Goal: Transaction & Acquisition: Purchase product/service

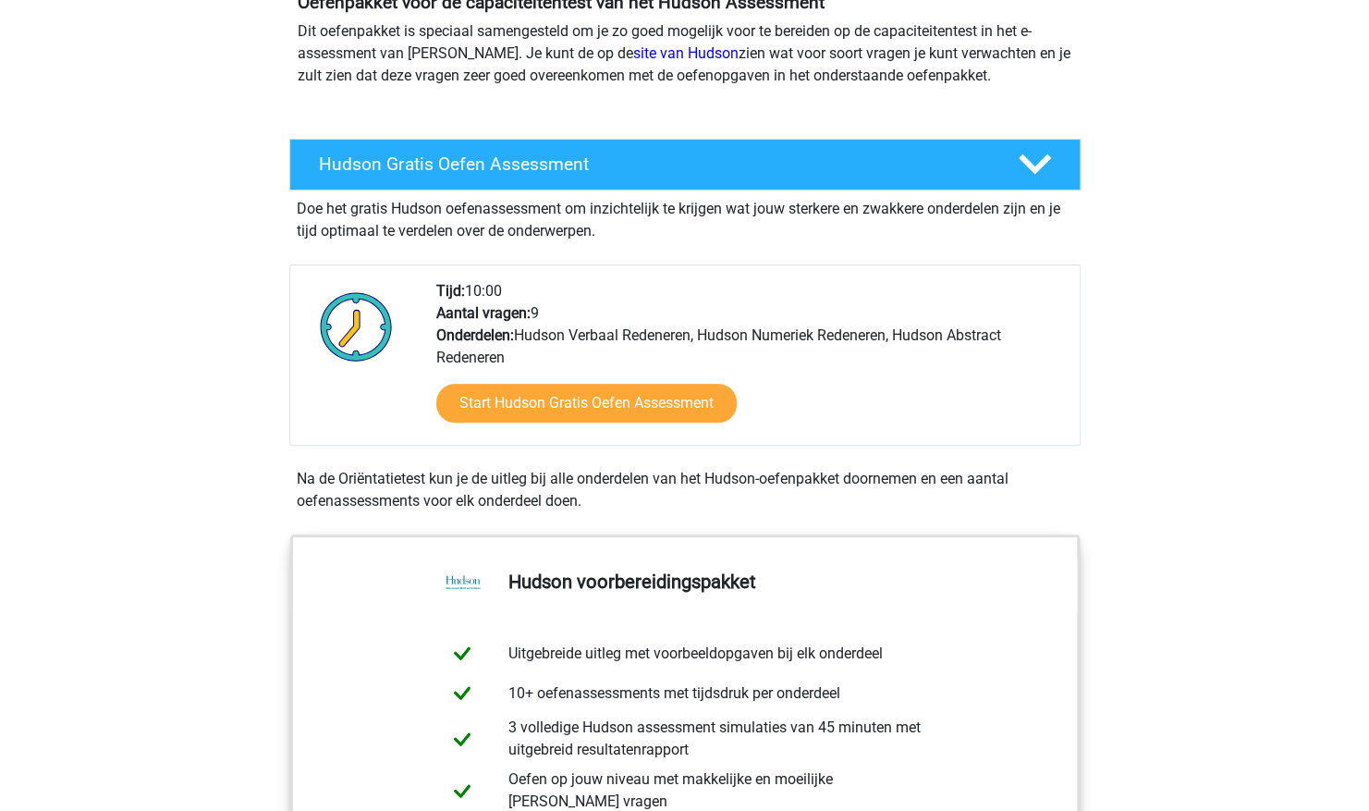
scroll to position [207, 0]
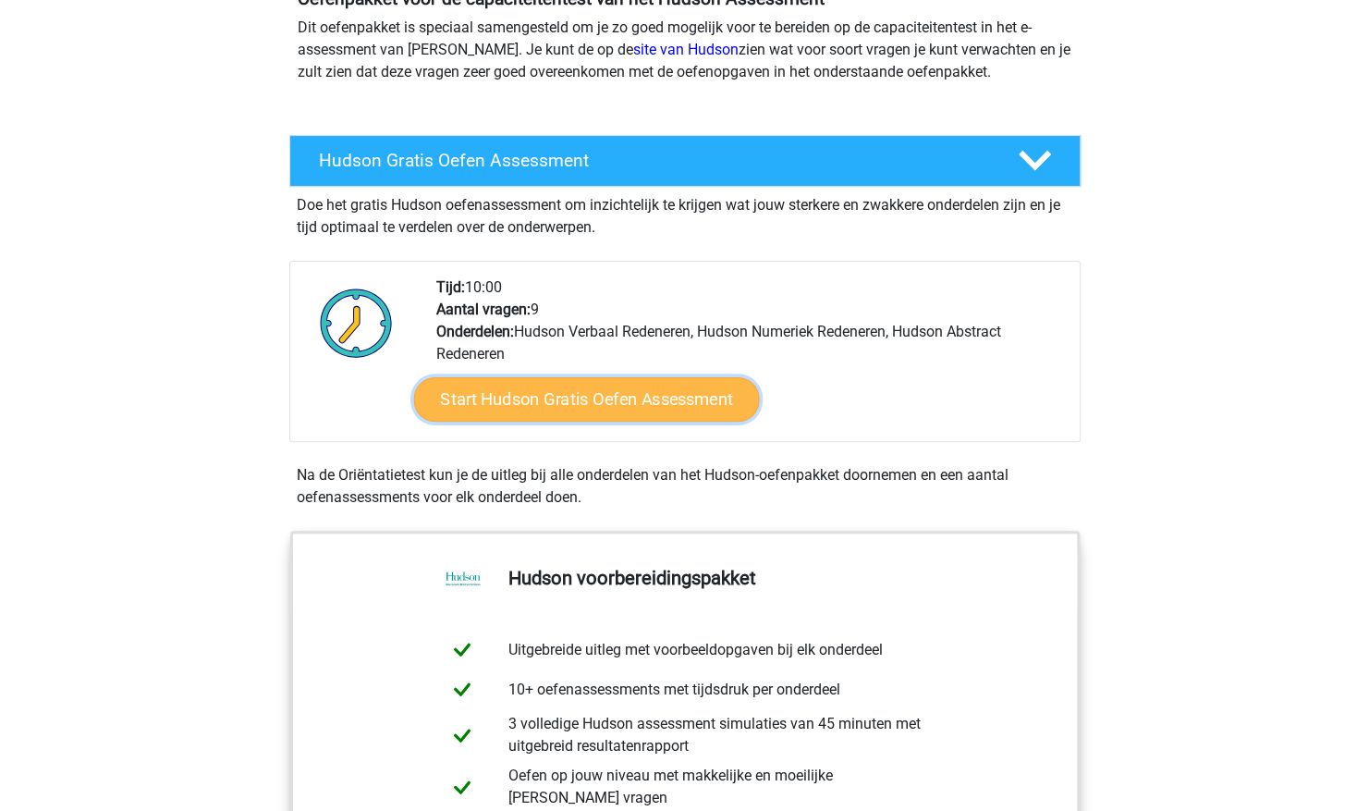
click at [584, 396] on link "Start Hudson Gratis Oefen Assessment" at bounding box center [586, 399] width 346 height 44
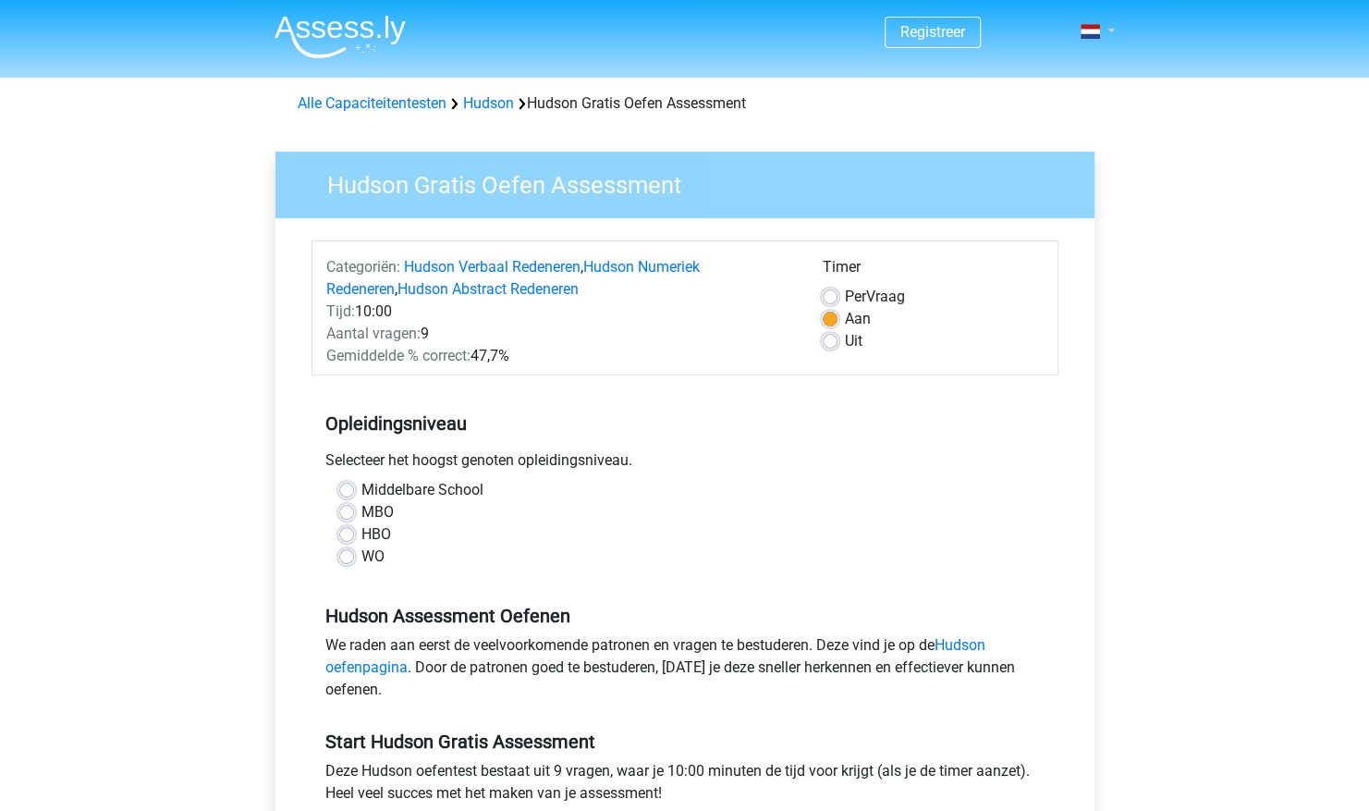
click at [1104, 31] on link at bounding box center [1091, 31] width 37 height 22
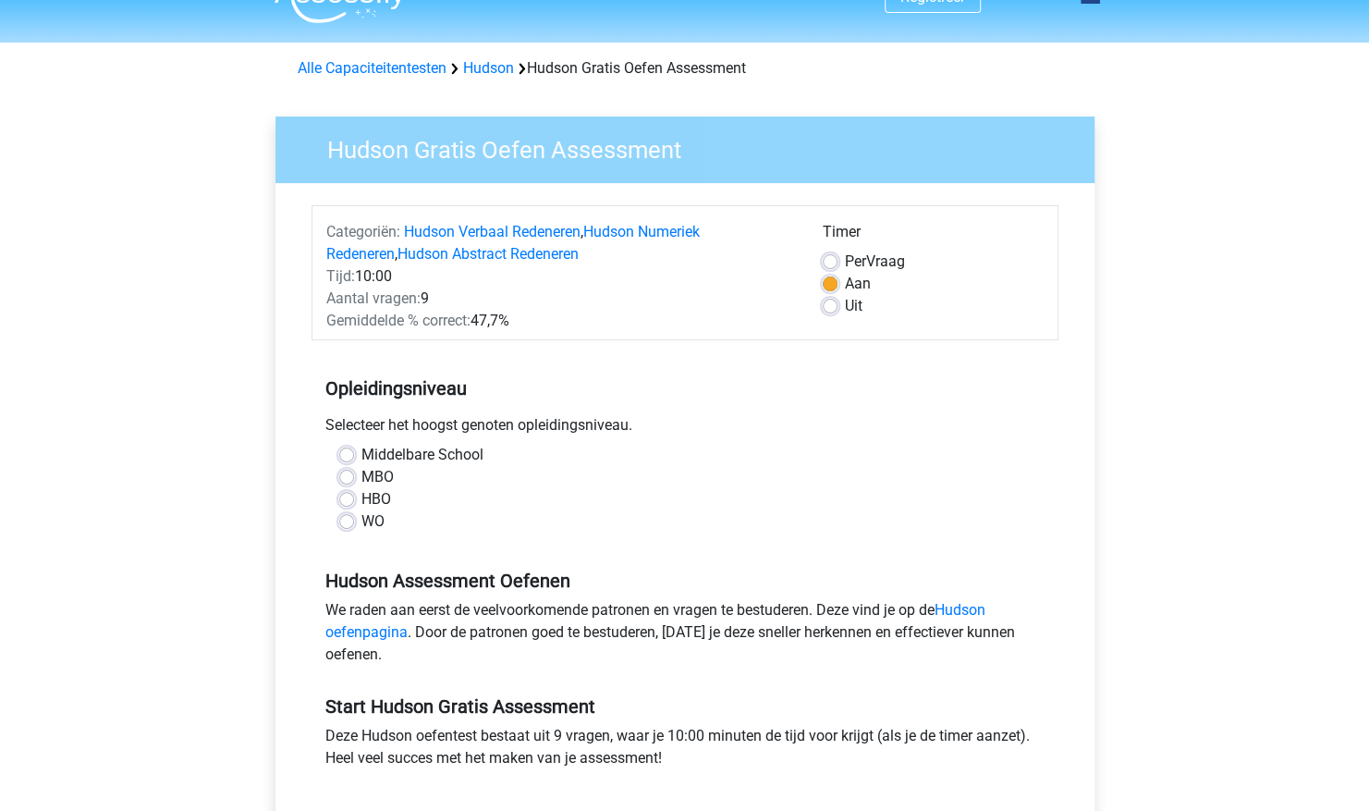
scroll to position [52, 0]
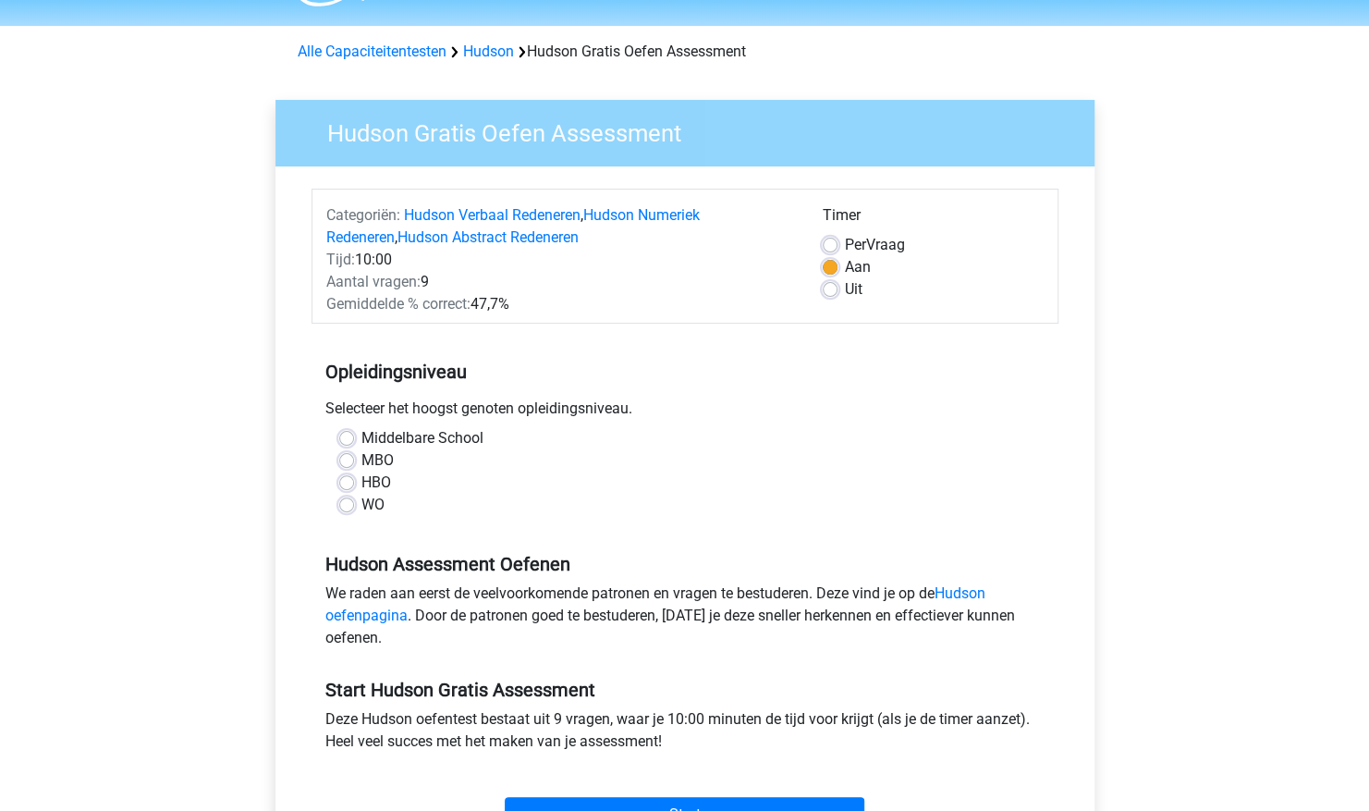
click at [355, 503] on div "WO" at bounding box center [684, 505] width 691 height 22
click at [586, 515] on div "Middelbare School MBO HBO WO" at bounding box center [684, 479] width 747 height 104
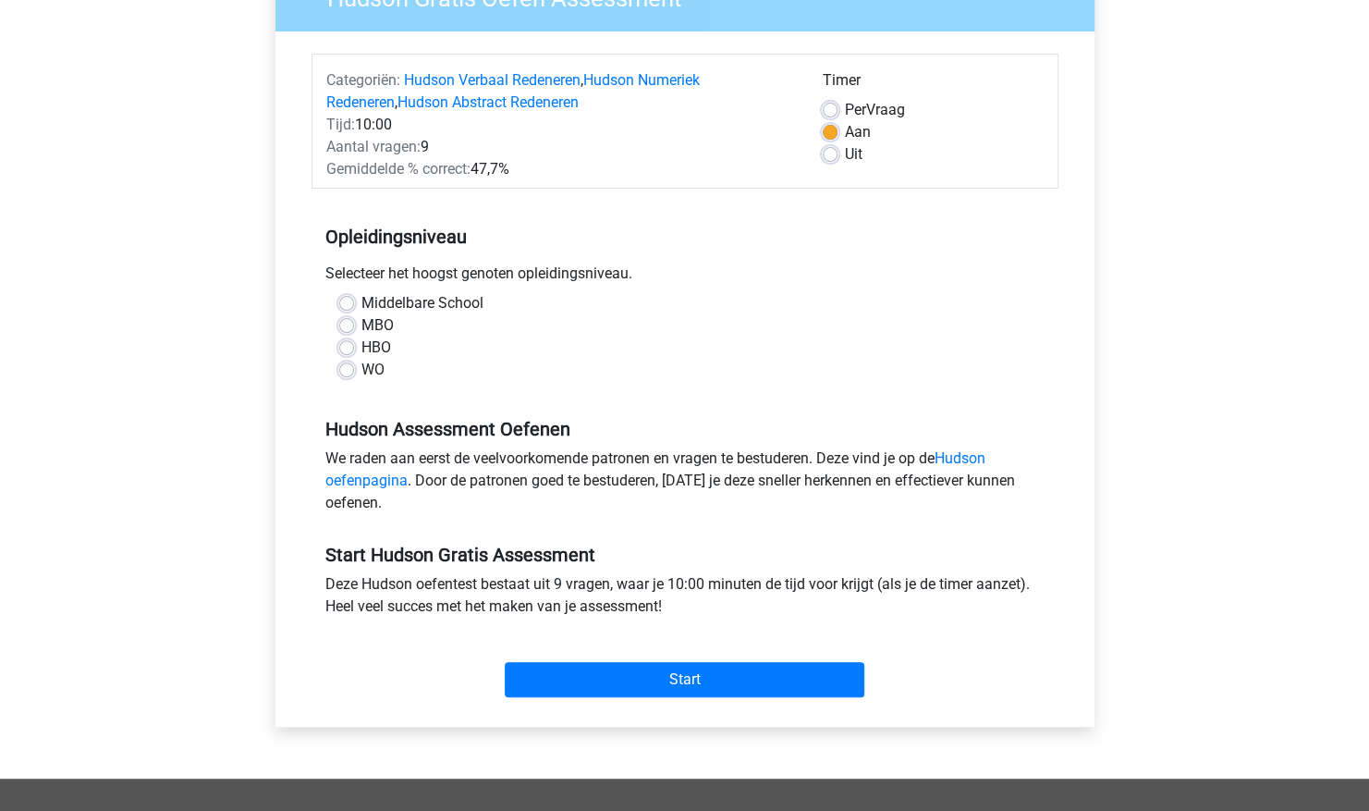
scroll to position [189, 0]
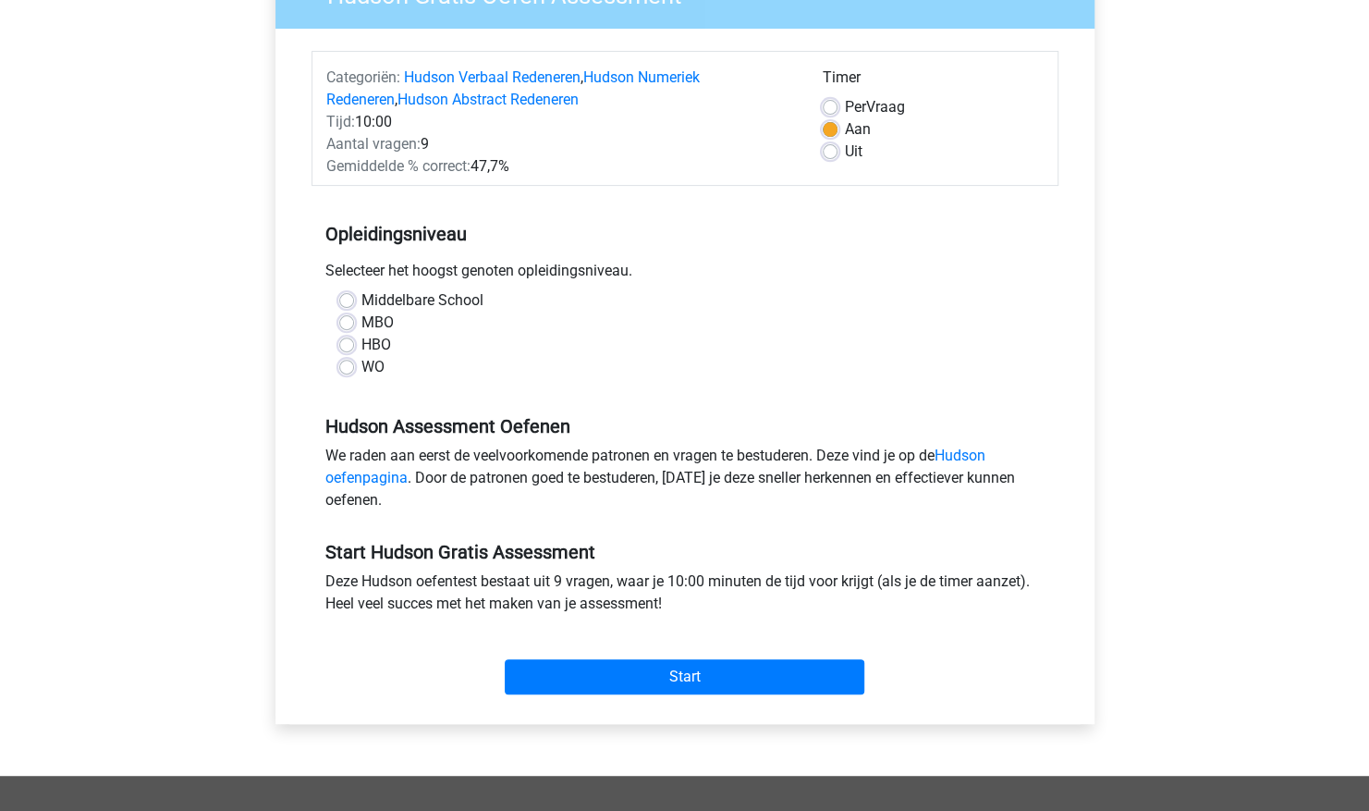
click at [361, 362] on label "WO" at bounding box center [372, 367] width 23 height 22
click at [345, 362] on input "WO" at bounding box center [346, 365] width 15 height 18
radio input "true"
click at [376, 477] on link "Hudson oefenpagina" at bounding box center [655, 466] width 660 height 40
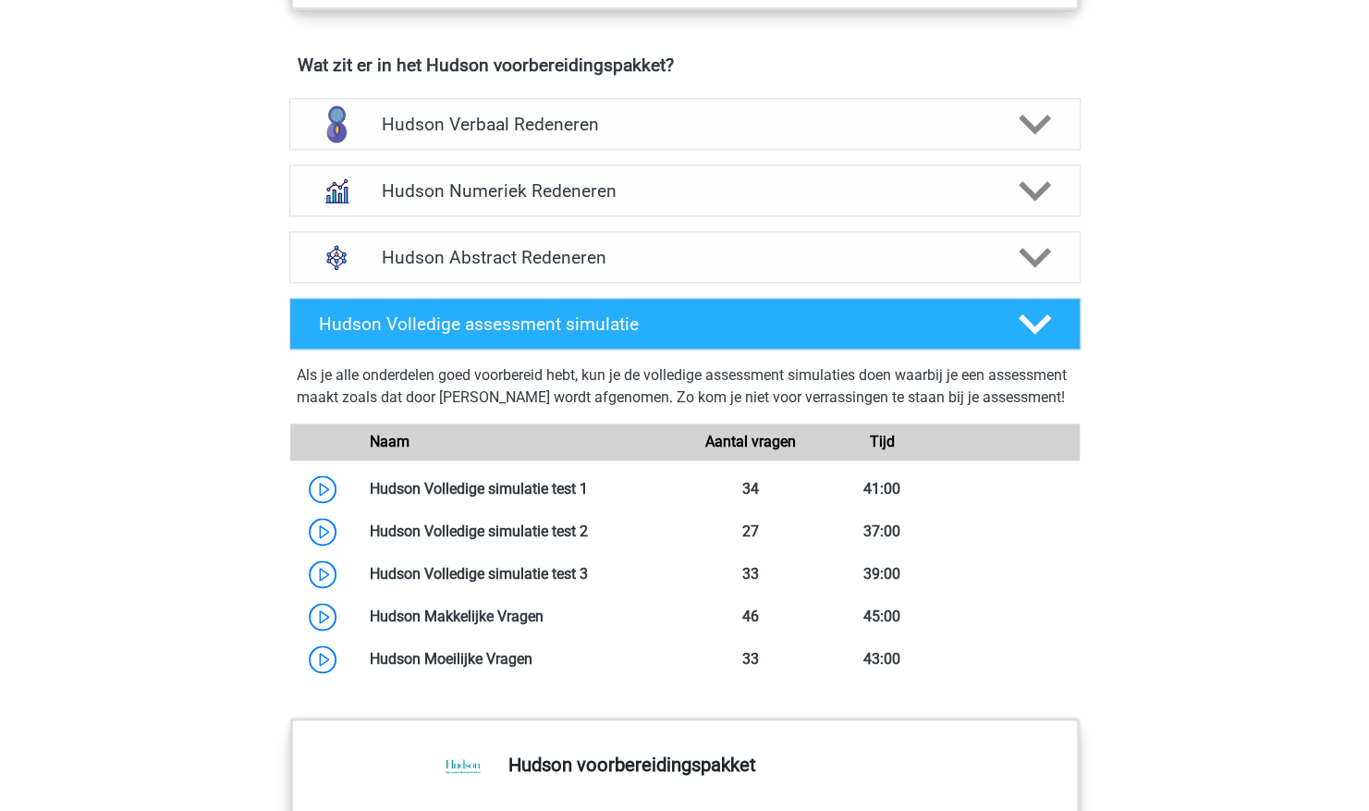
scroll to position [1186, 0]
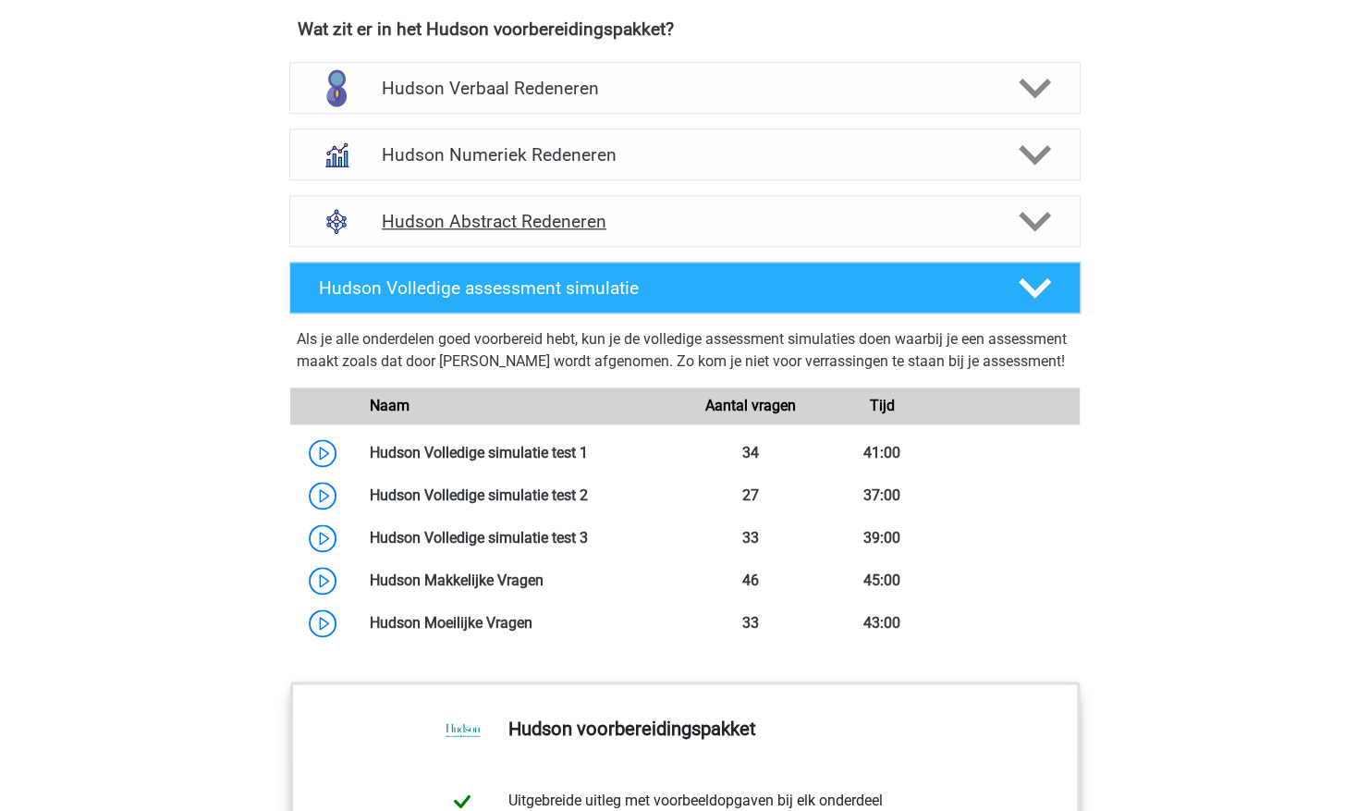
click at [1028, 218] on polygon at bounding box center [1035, 221] width 32 height 20
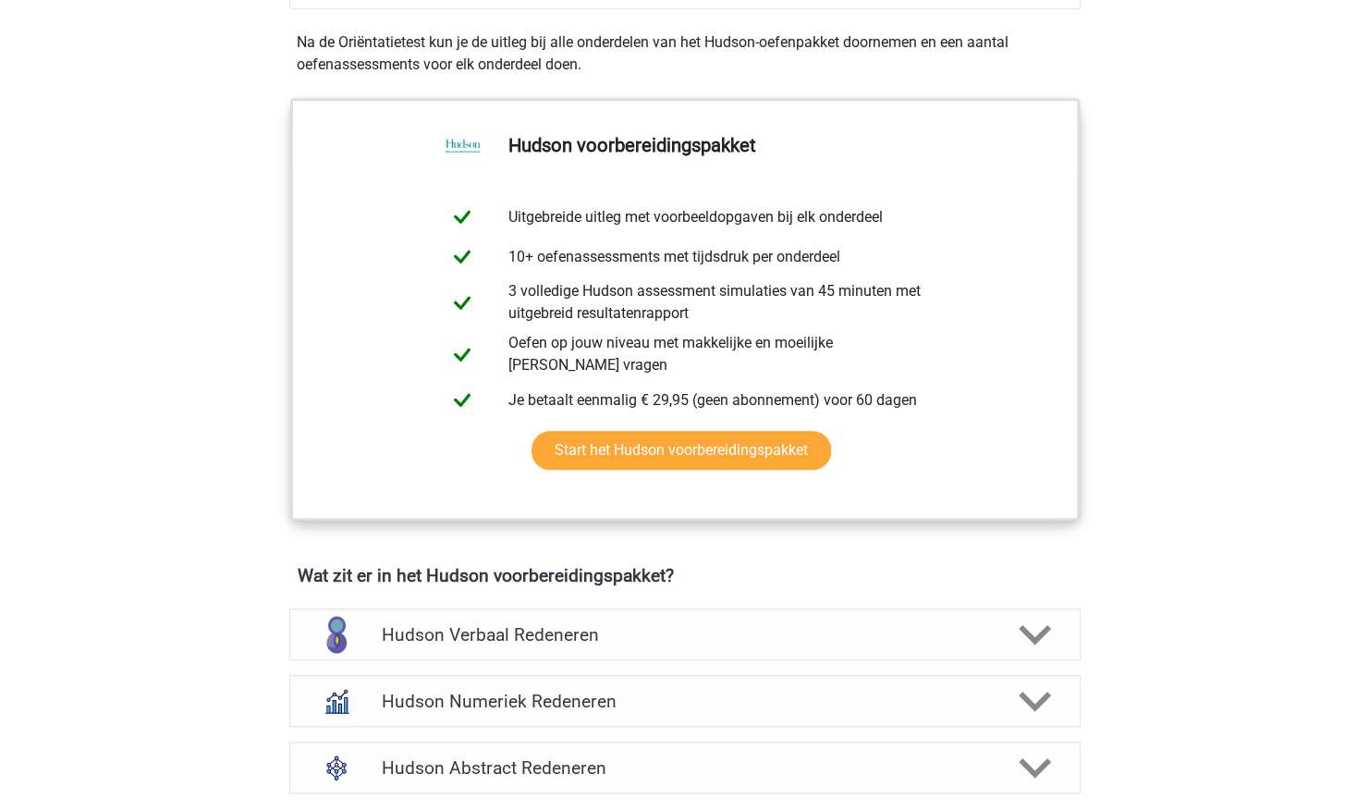
scroll to position [634, 0]
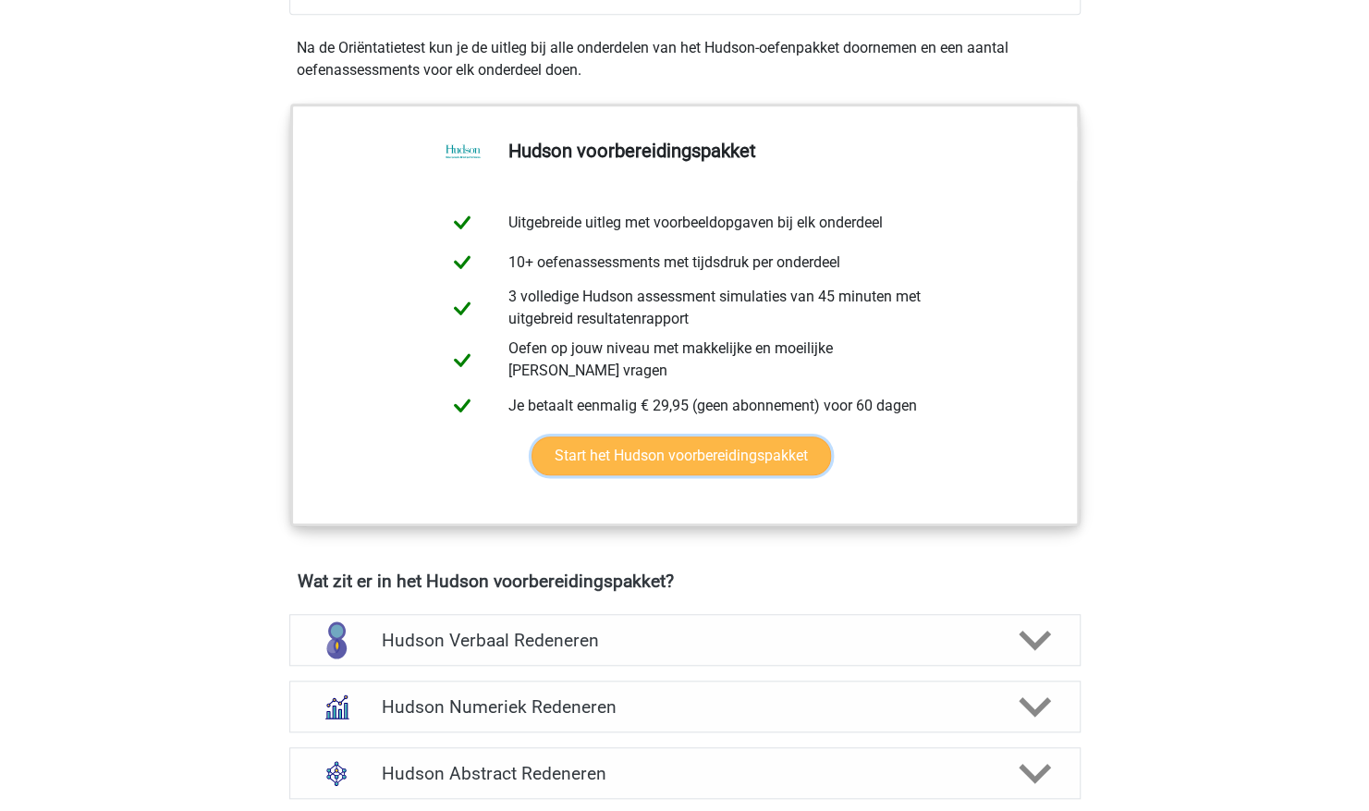
click at [665, 455] on link "Start het Hudson voorbereidingspakket" at bounding box center [680, 455] width 299 height 39
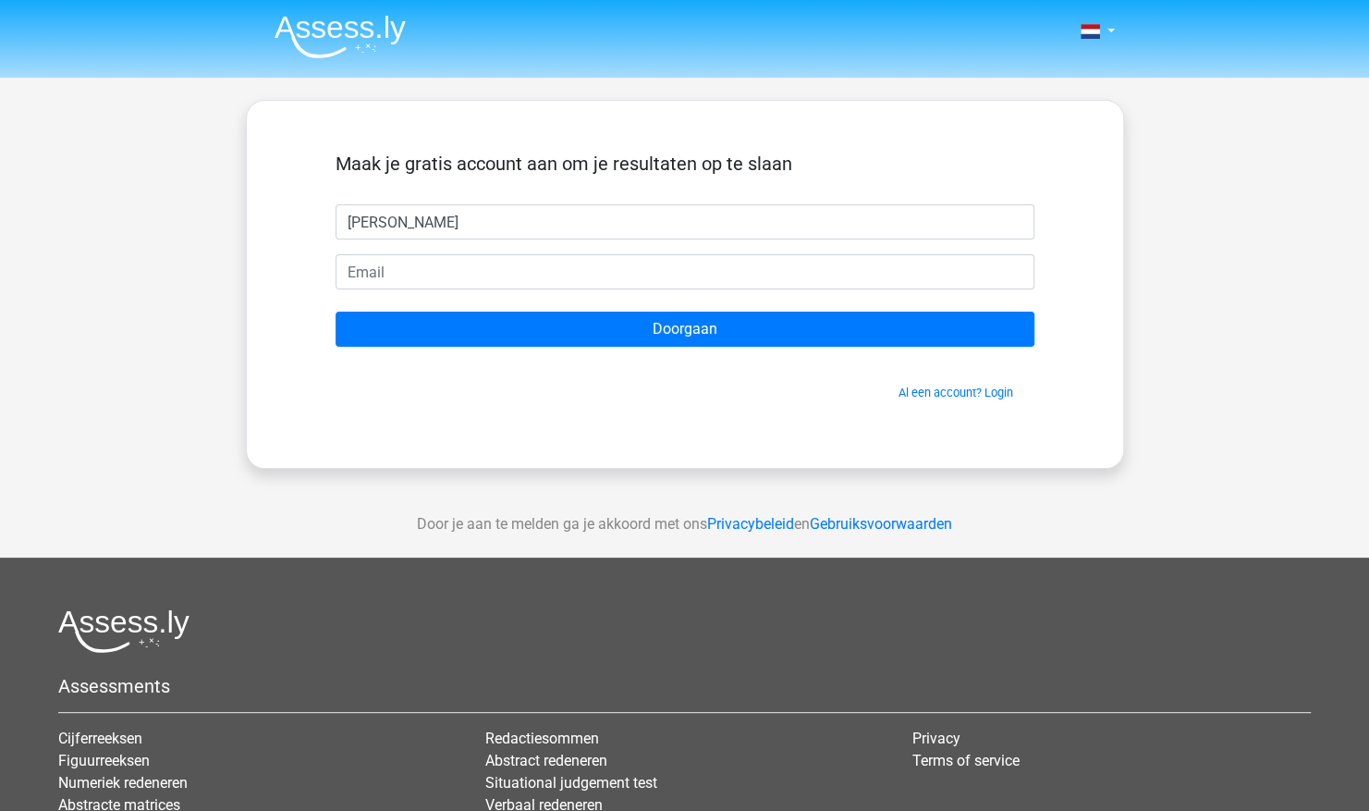
type input "[PERSON_NAME]"
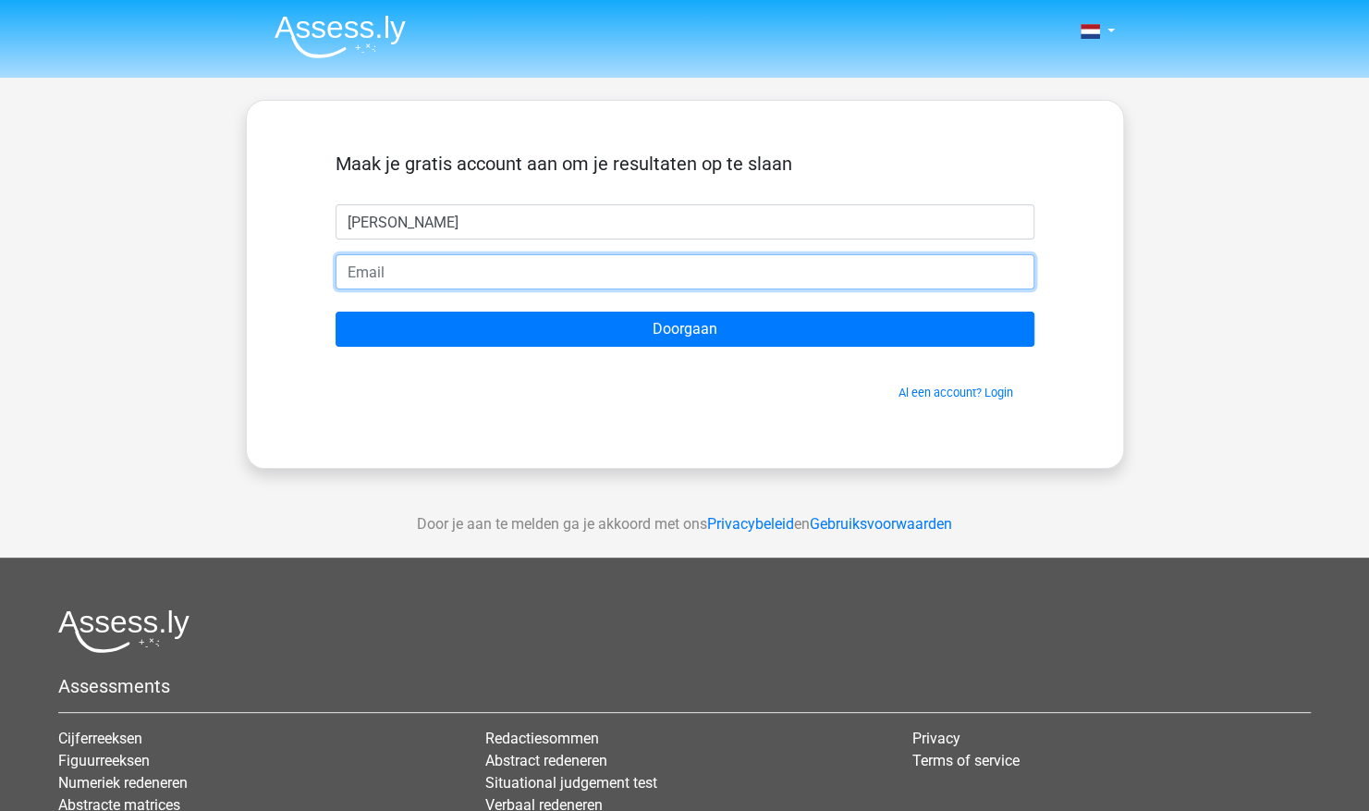
click at [450, 262] on input "email" at bounding box center [684, 271] width 699 height 35
type input "[EMAIL_ADDRESS][DOMAIN_NAME]"
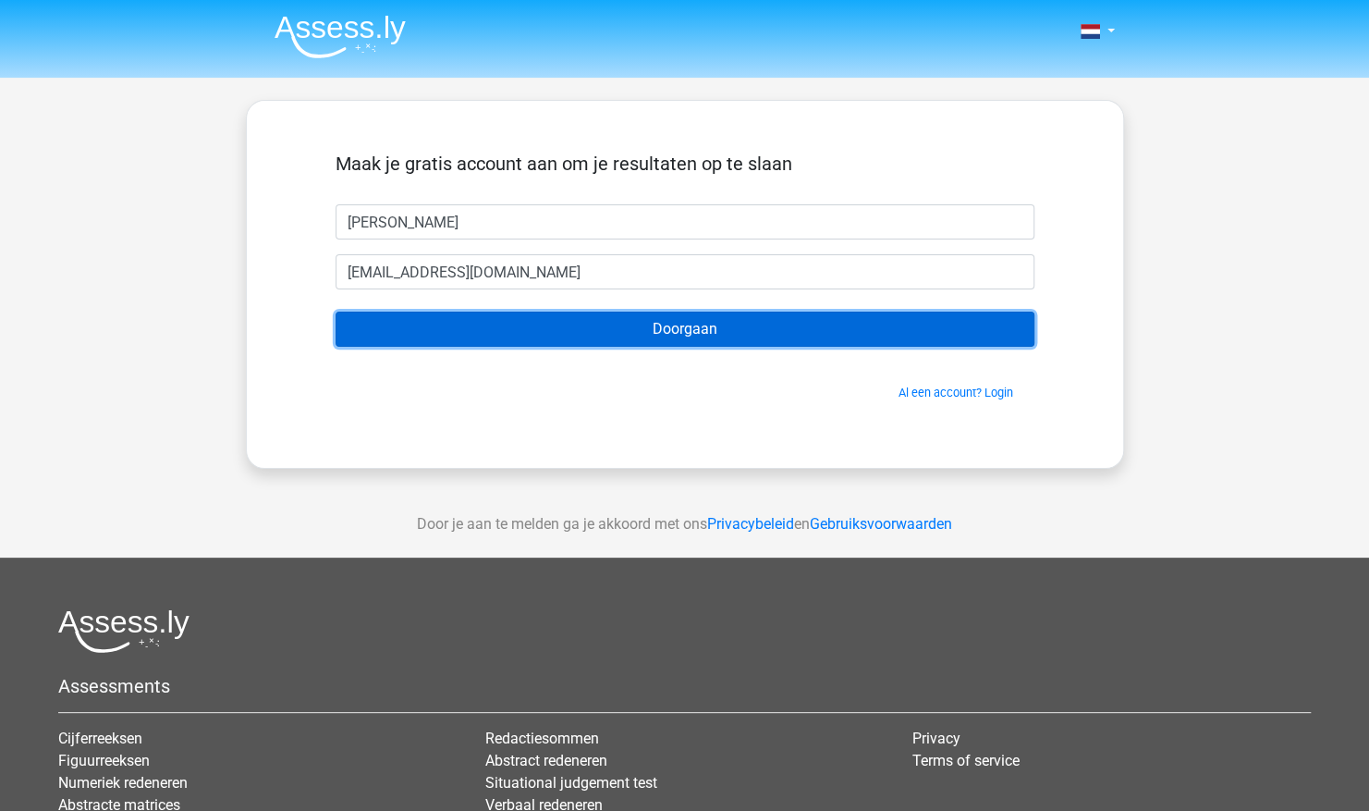
click at [630, 325] on input "Doorgaan" at bounding box center [684, 328] width 699 height 35
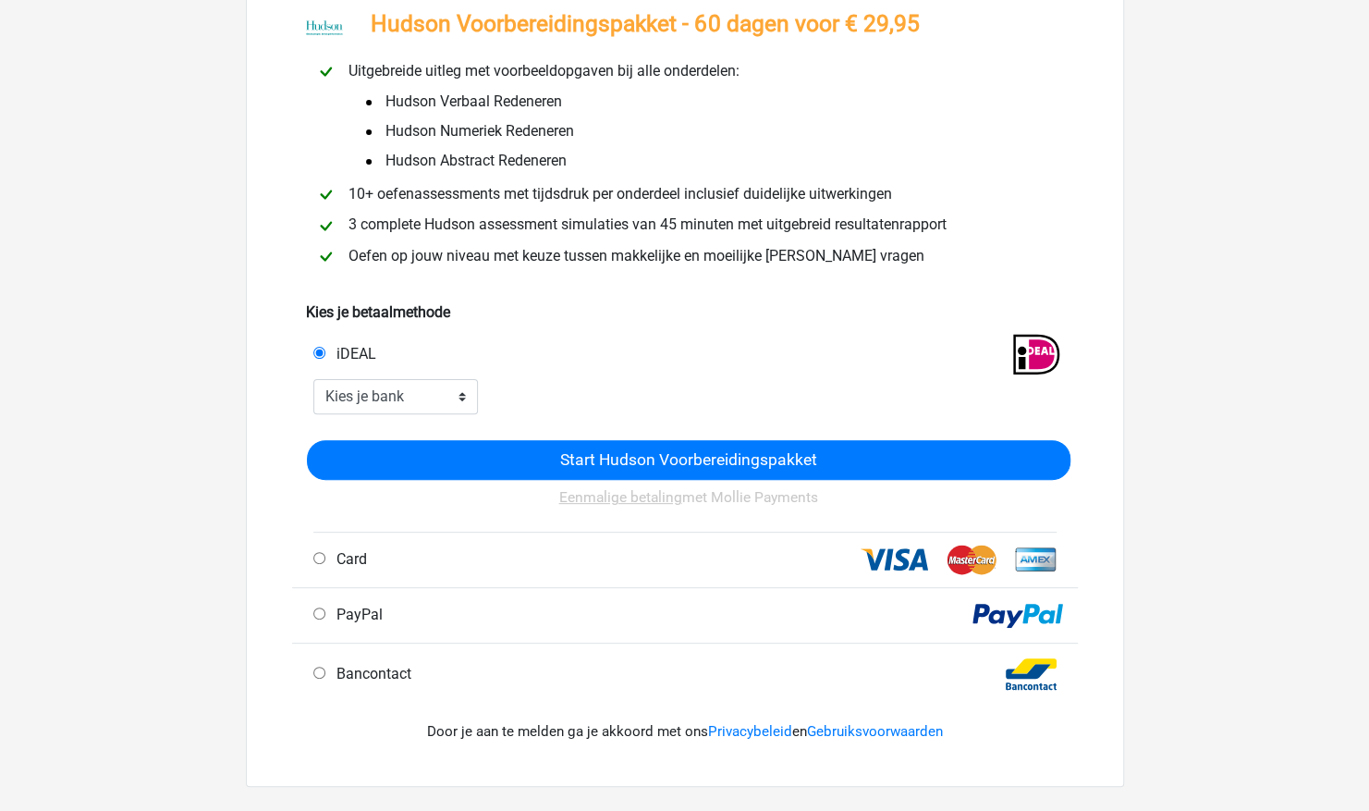
scroll to position [132, 0]
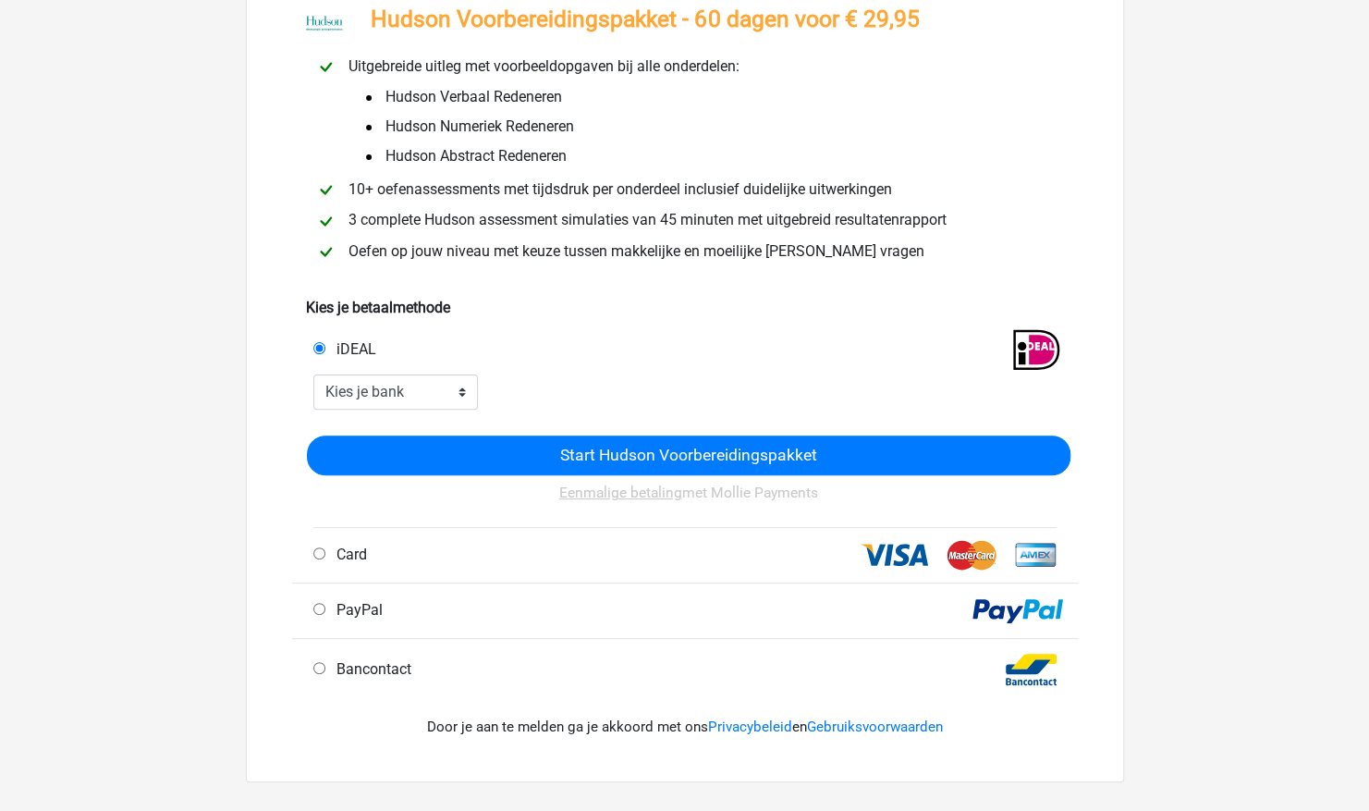
click at [322, 669] on input "Bancontact" at bounding box center [319, 668] width 12 height 12
radio input "true"
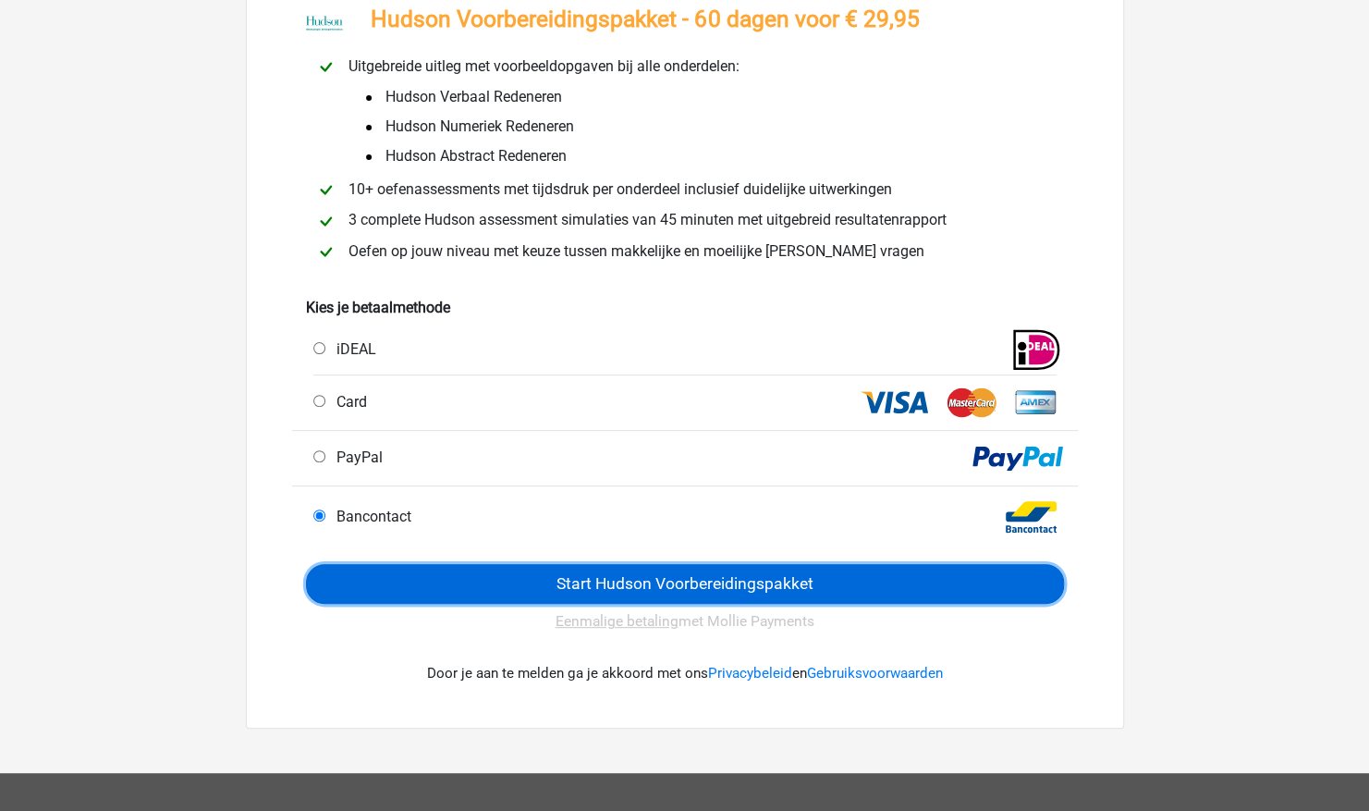
click at [662, 590] on input "Start Hudson Voorbereidingspakket" at bounding box center [685, 584] width 758 height 40
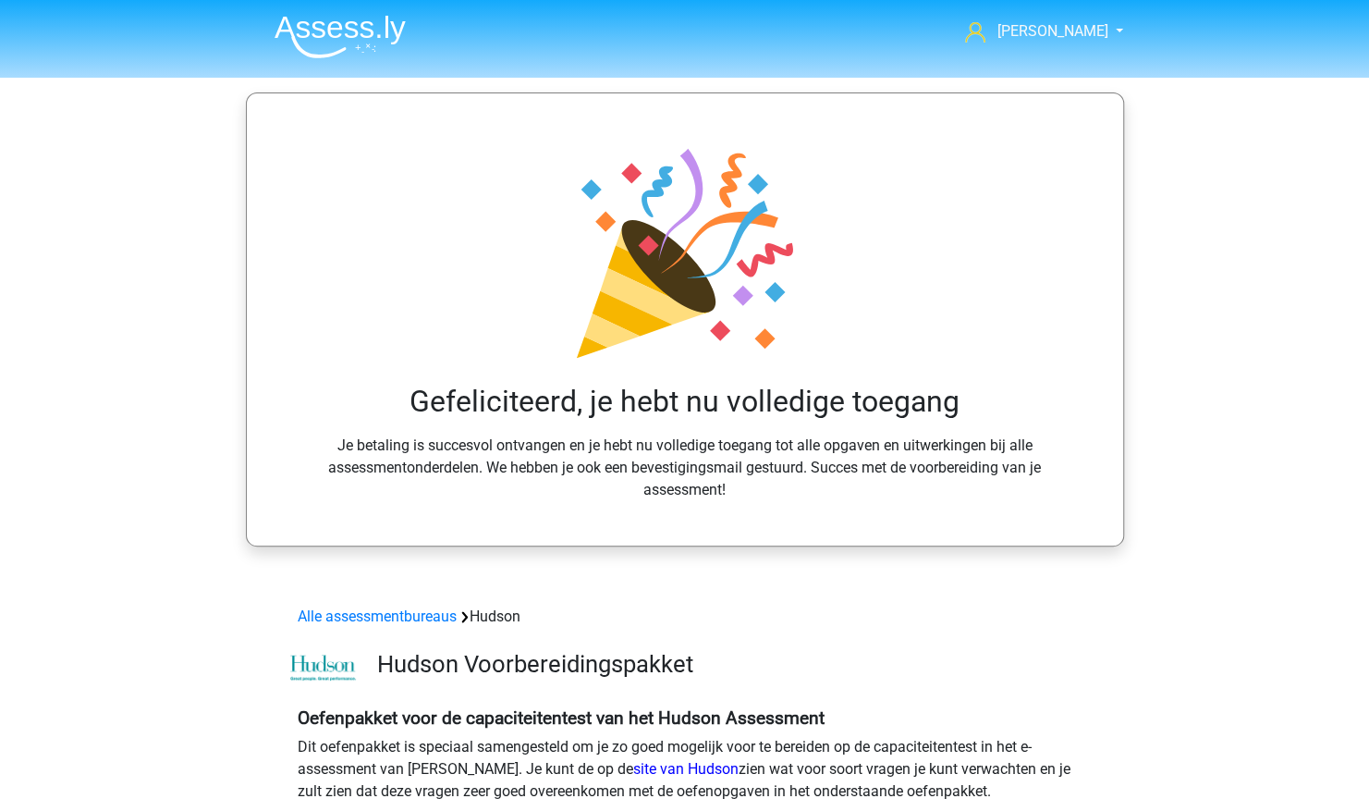
drag, startPoint x: 1308, startPoint y: 237, endPoint x: 1295, endPoint y: 308, distance: 72.3
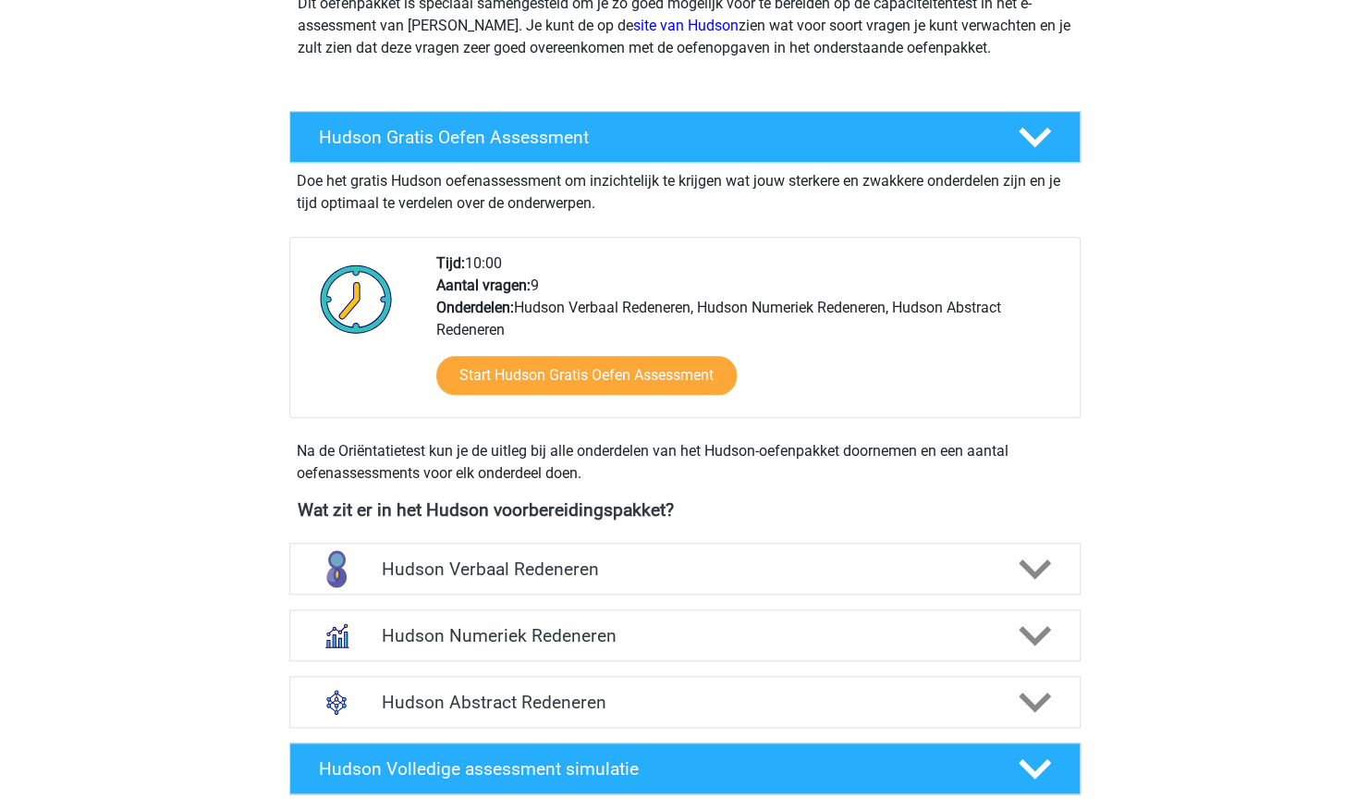
scroll to position [778, 0]
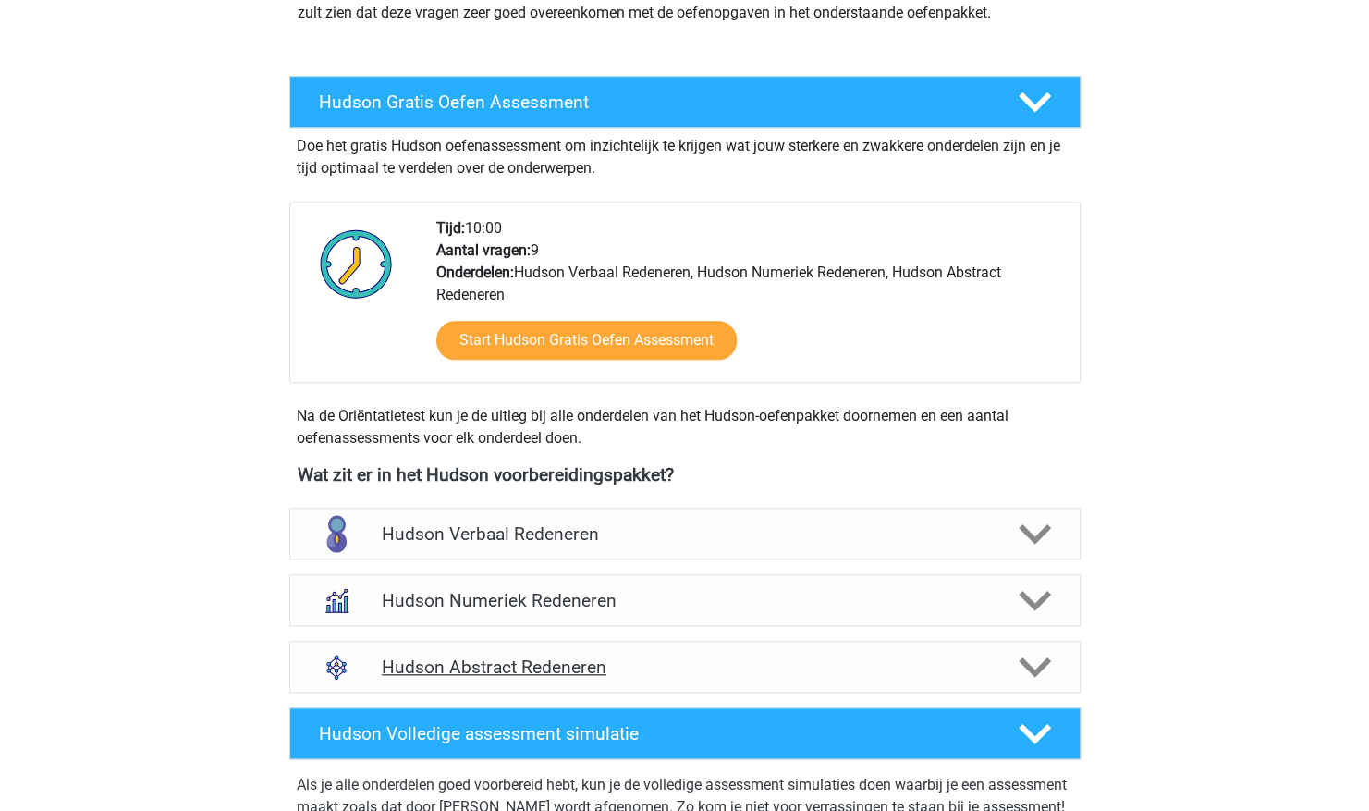
click at [1041, 666] on polygon at bounding box center [1035, 667] width 32 height 20
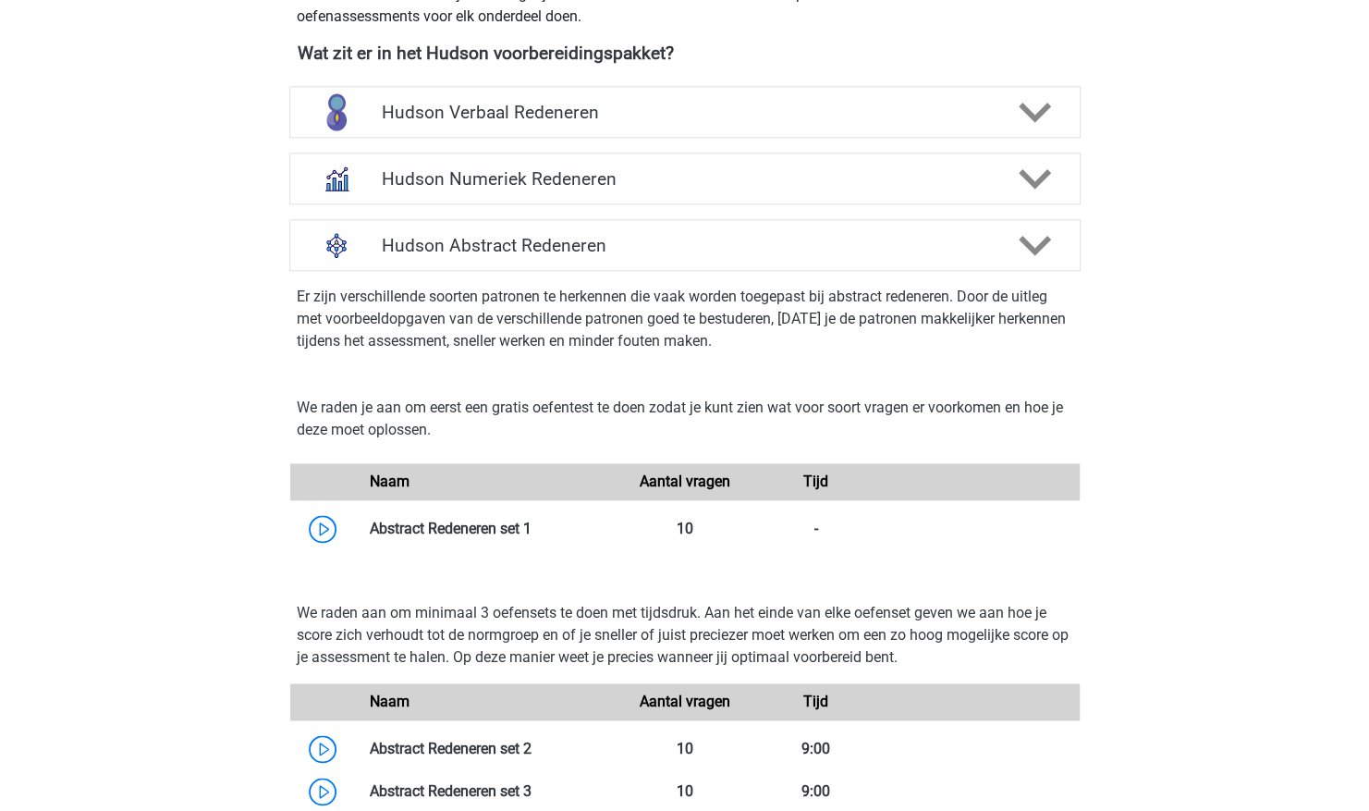
scroll to position [1202, 0]
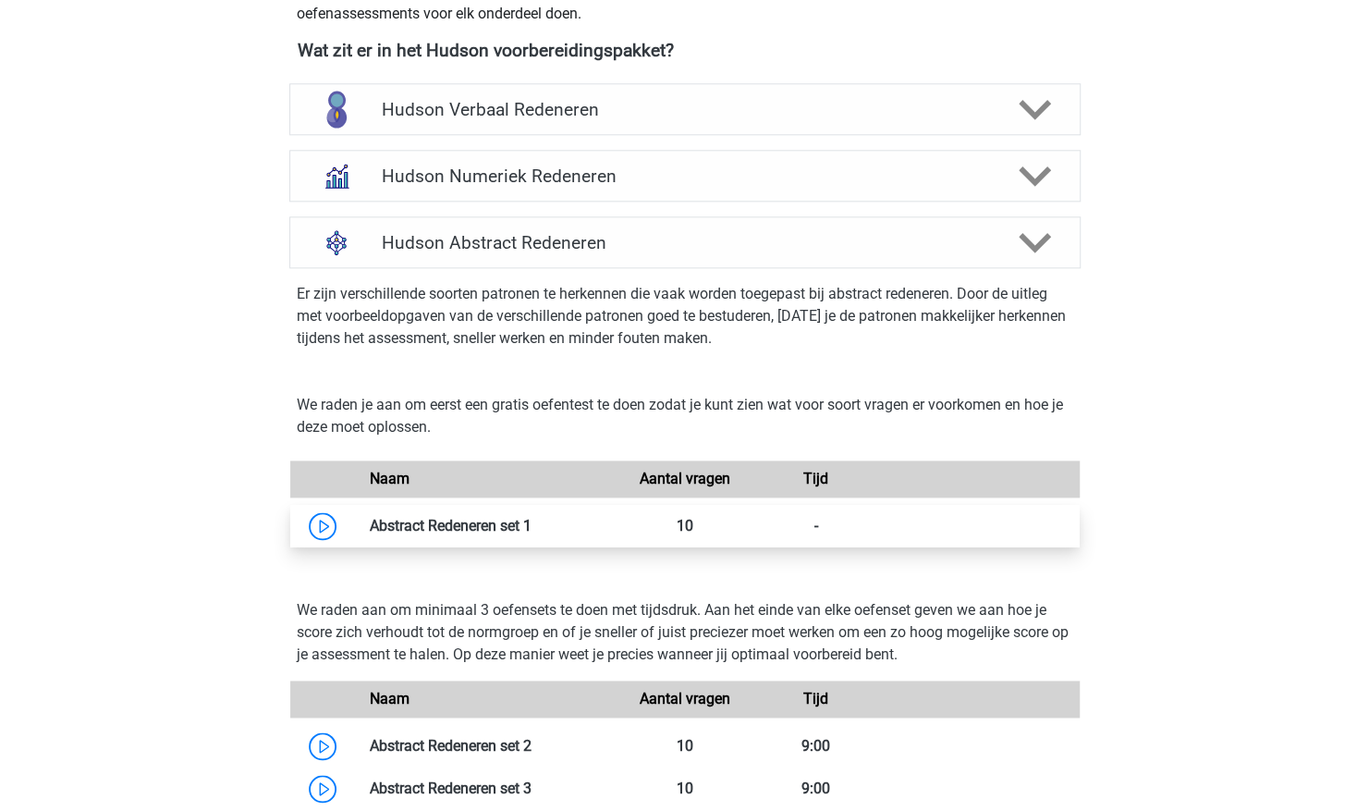
click at [531, 524] on link at bounding box center [531, 526] width 0 height 18
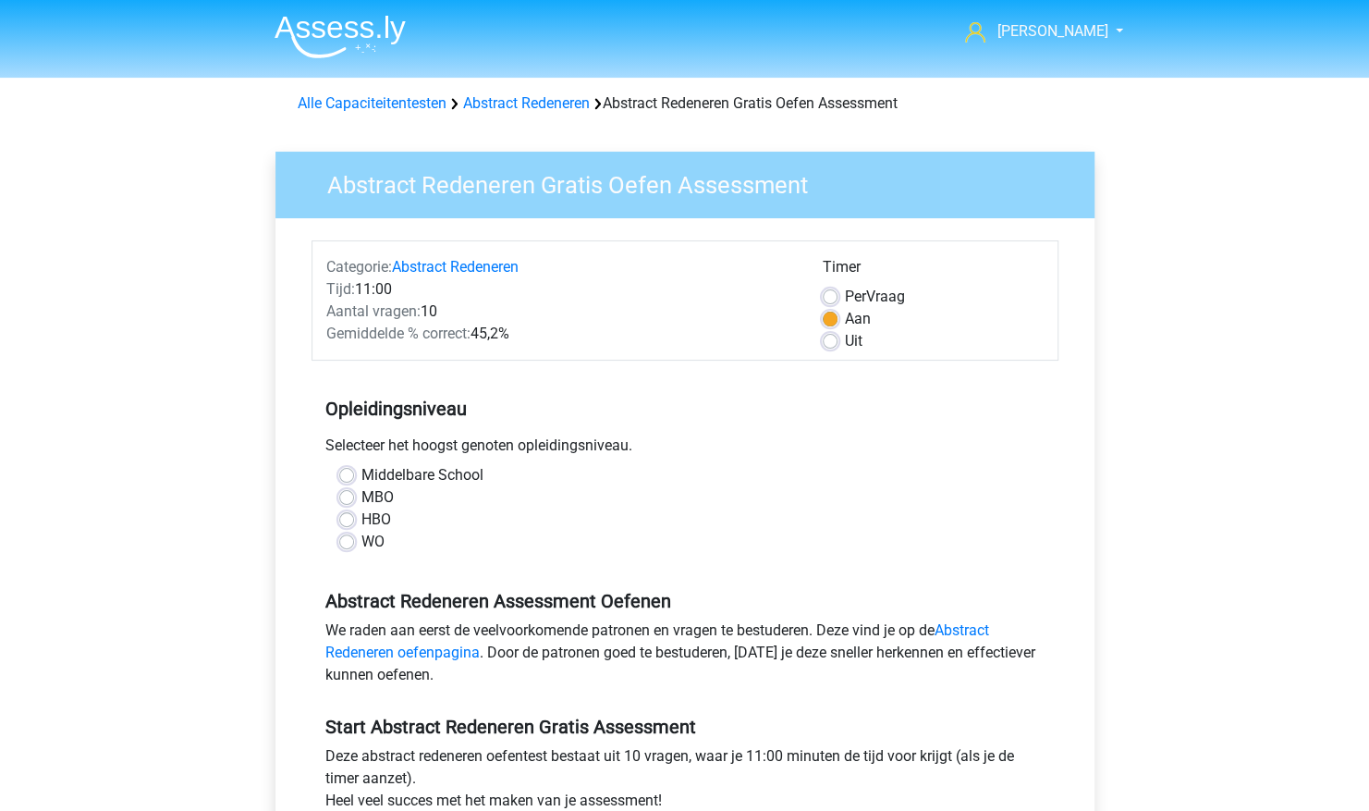
click at [354, 542] on div "WO" at bounding box center [684, 542] width 691 height 22
click at [361, 542] on label "WO" at bounding box center [372, 542] width 23 height 22
click at [348, 542] on input "WO" at bounding box center [346, 540] width 15 height 18
radio input "true"
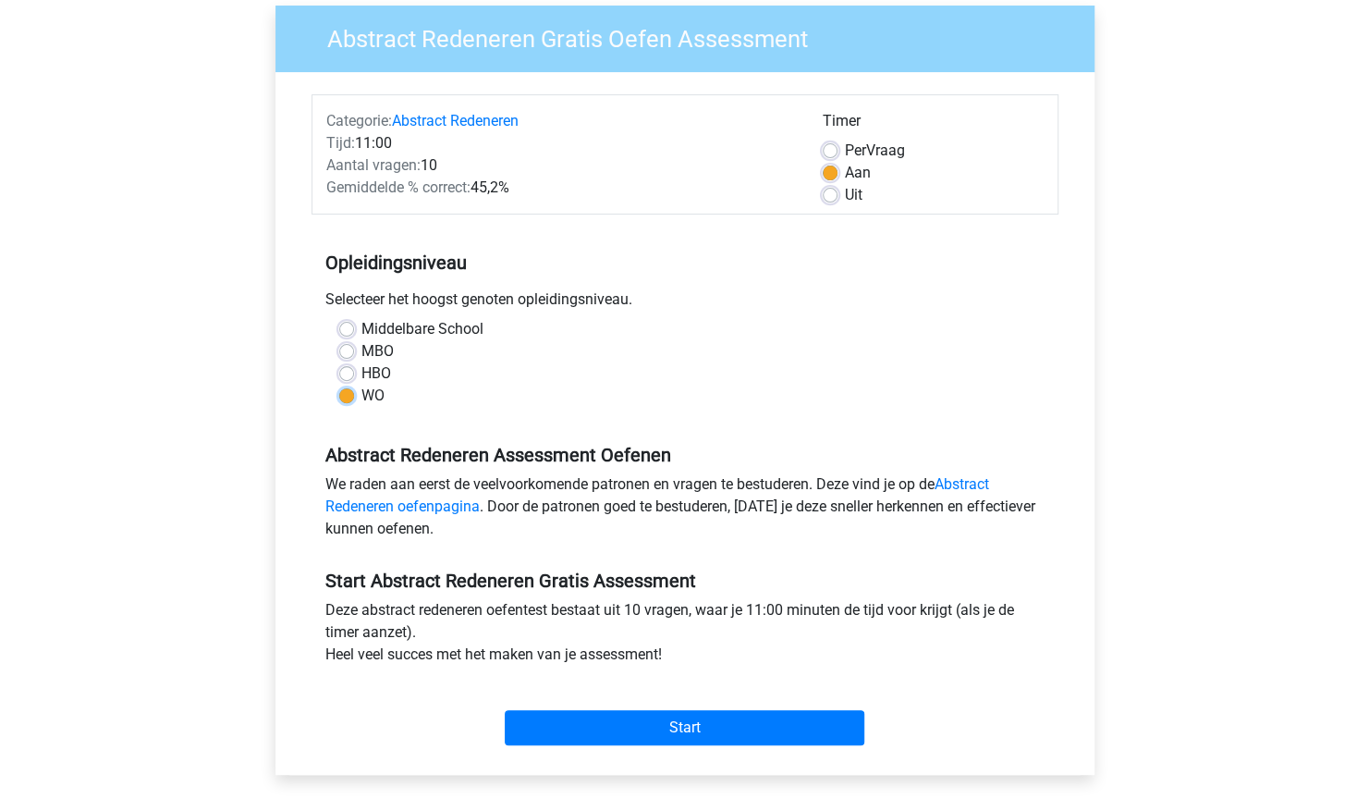
scroll to position [157, 0]
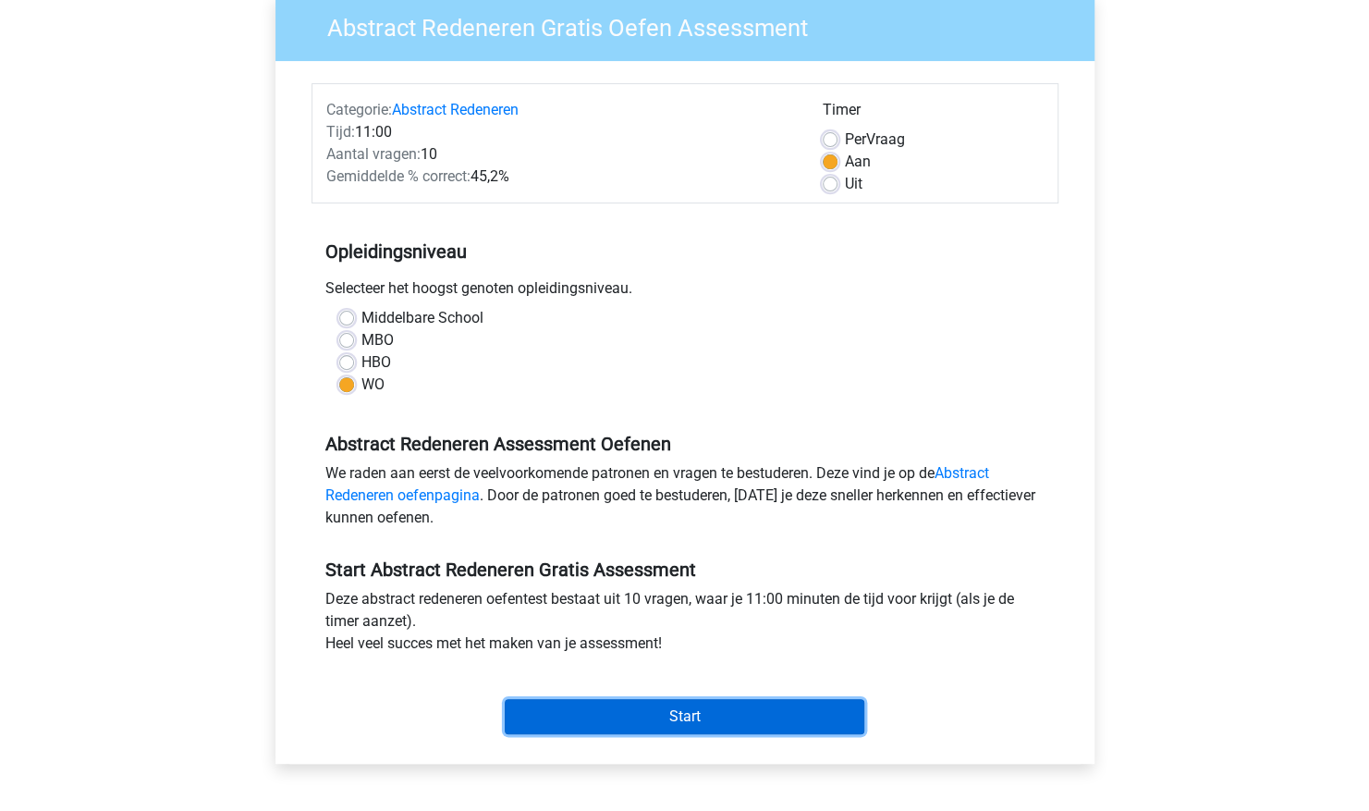
click at [671, 703] on input "Start" at bounding box center [685, 716] width 360 height 35
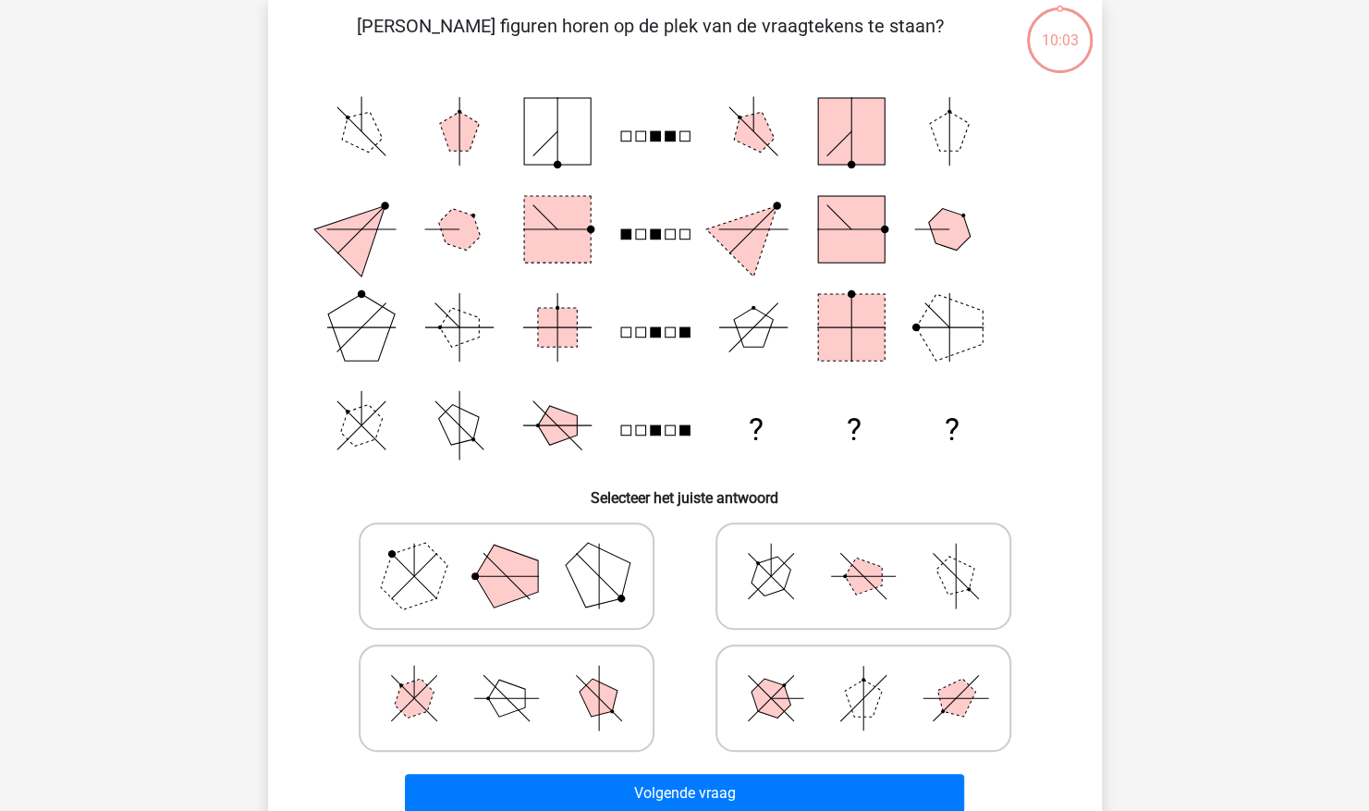
scroll to position [131, 0]
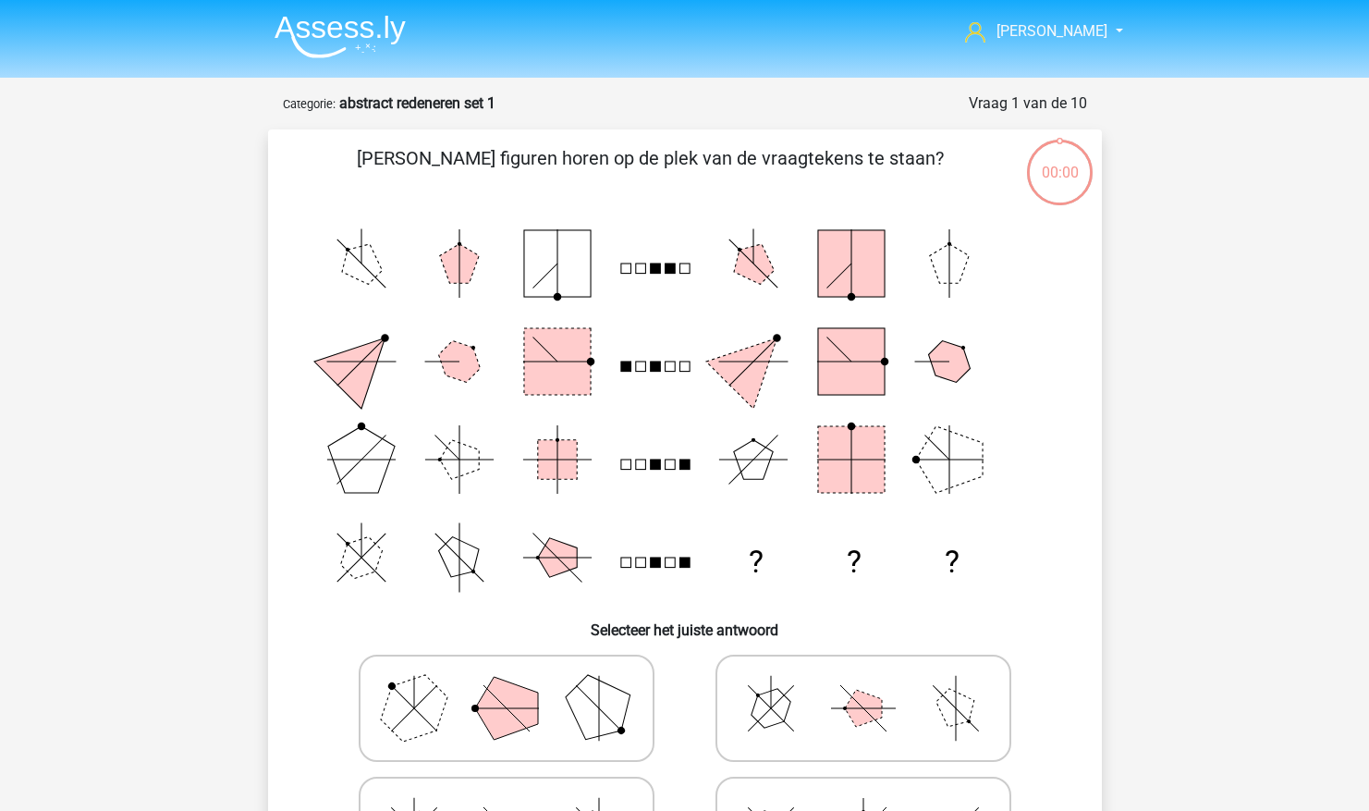
scroll to position [131, 0]
